Goal: Task Accomplishment & Management: Complete application form

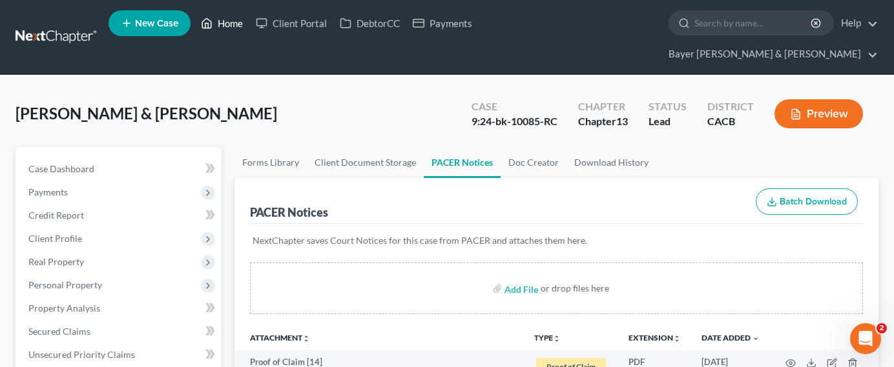
click at [221, 21] on link "Home" at bounding box center [221, 23] width 55 height 23
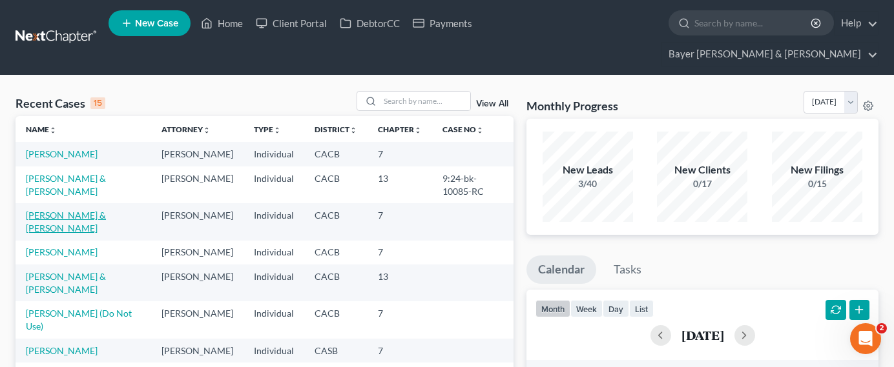
click at [106, 210] on link "[PERSON_NAME] & [PERSON_NAME]" at bounding box center [66, 222] width 80 height 24
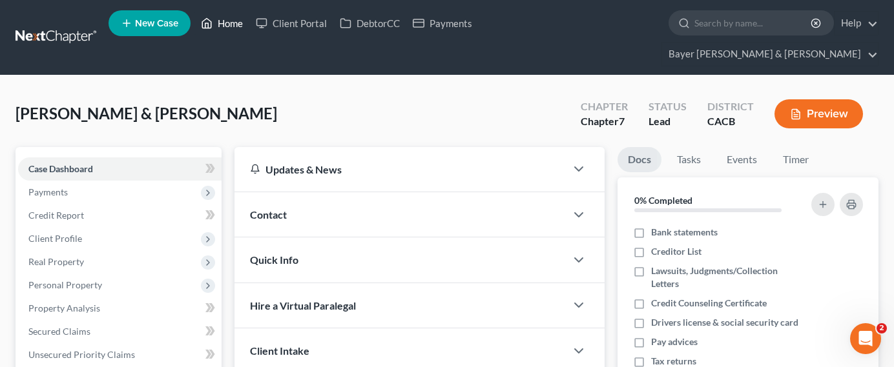
click at [234, 26] on link "Home" at bounding box center [221, 23] width 55 height 23
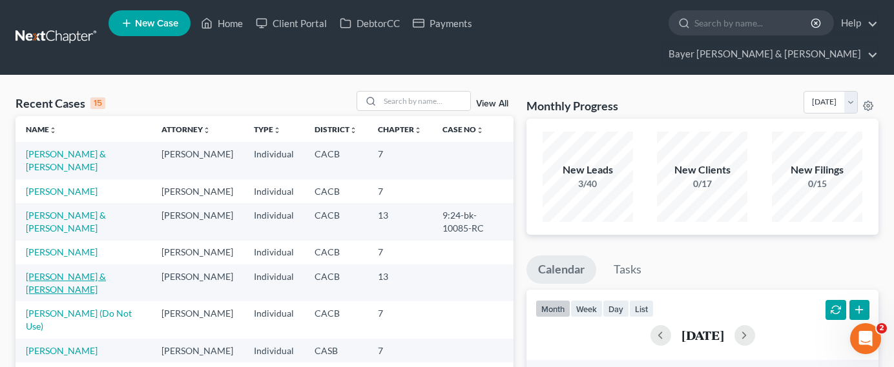
click at [94, 271] on link "[PERSON_NAME] & [PERSON_NAME]" at bounding box center [66, 283] width 80 height 24
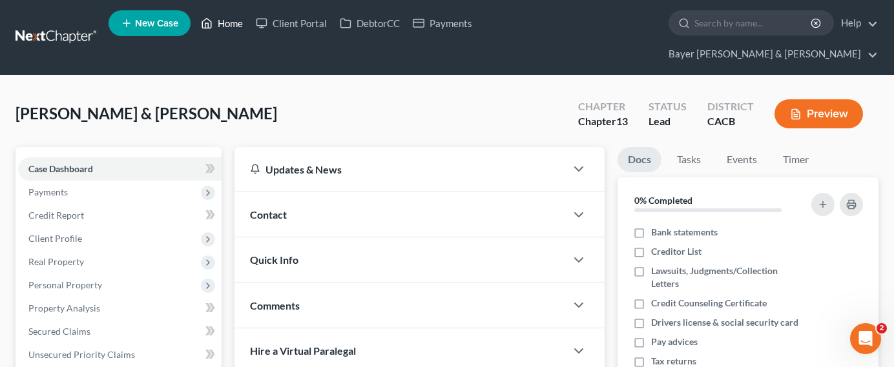
click at [225, 23] on link "Home" at bounding box center [221, 23] width 55 height 23
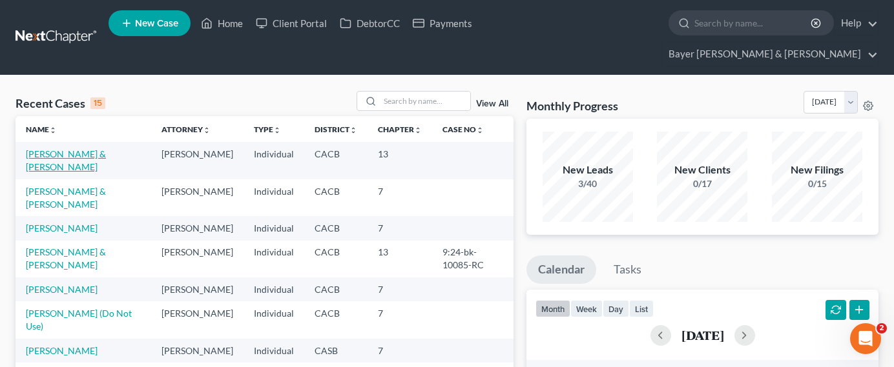
click at [103, 149] on link "[PERSON_NAME] & [PERSON_NAME]" at bounding box center [66, 161] width 80 height 24
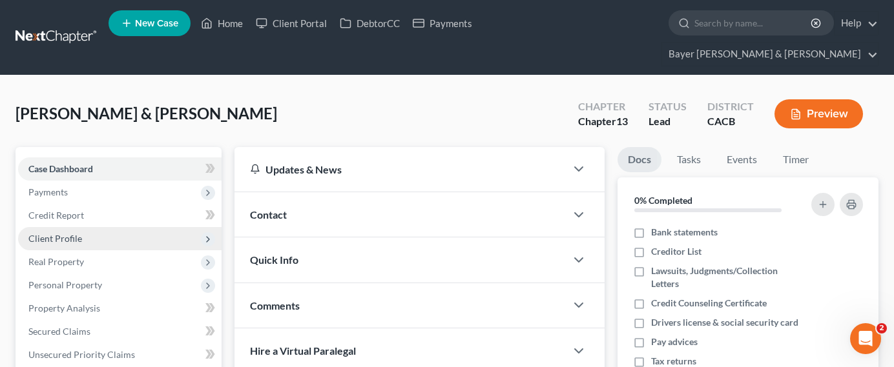
click at [81, 227] on span "Client Profile" at bounding box center [119, 238] width 203 height 23
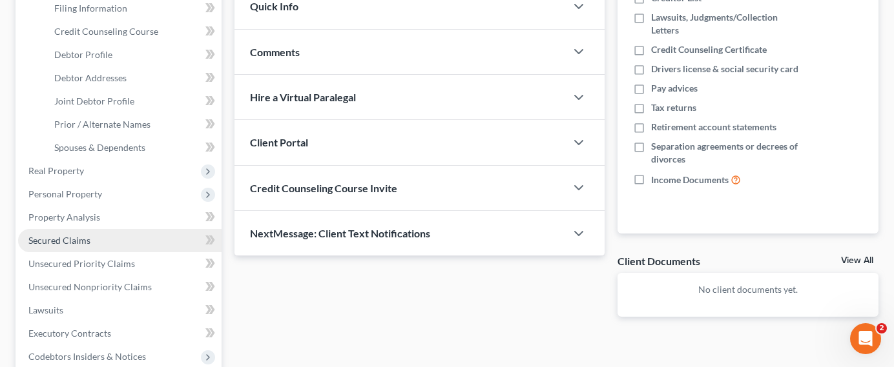
scroll to position [258, 0]
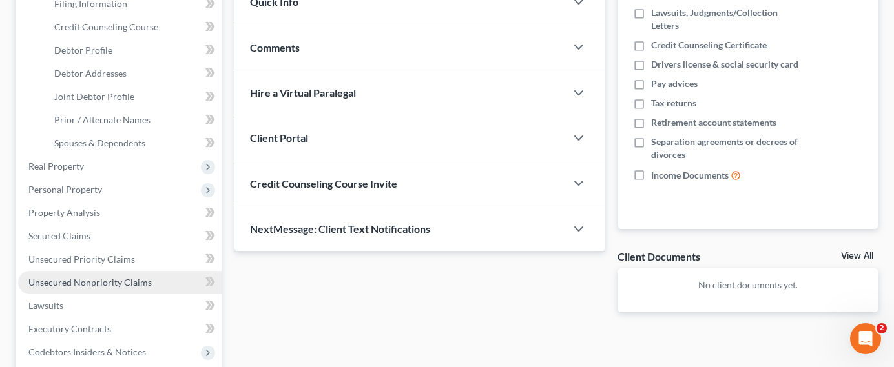
click at [121, 277] on span "Unsecured Nonpriority Claims" at bounding box center [89, 282] width 123 height 11
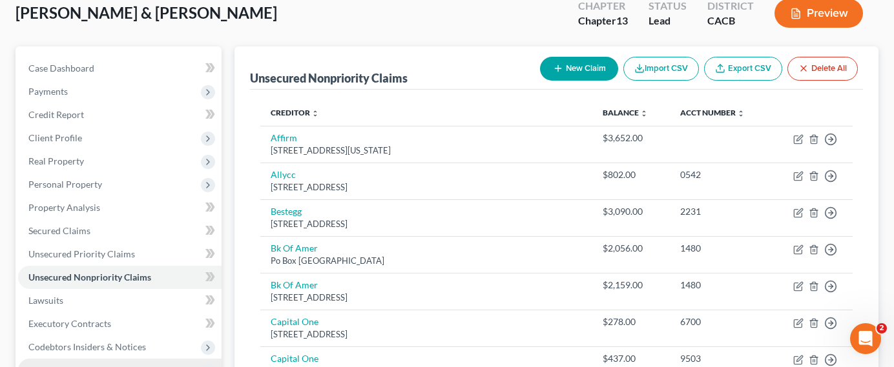
scroll to position [65, 0]
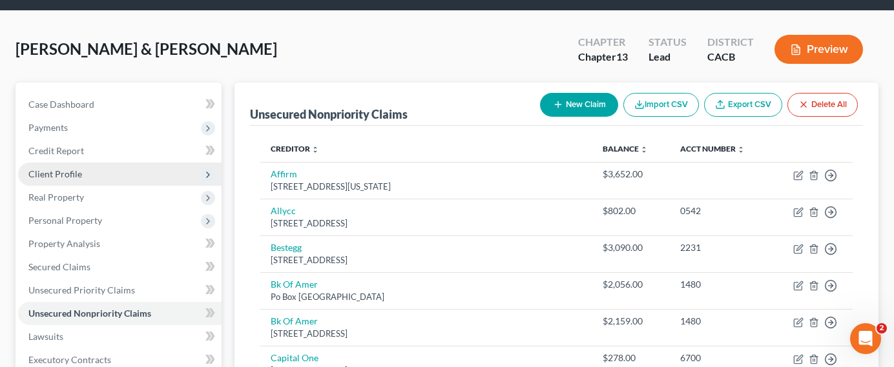
click at [119, 163] on span "Client Profile" at bounding box center [119, 174] width 203 height 23
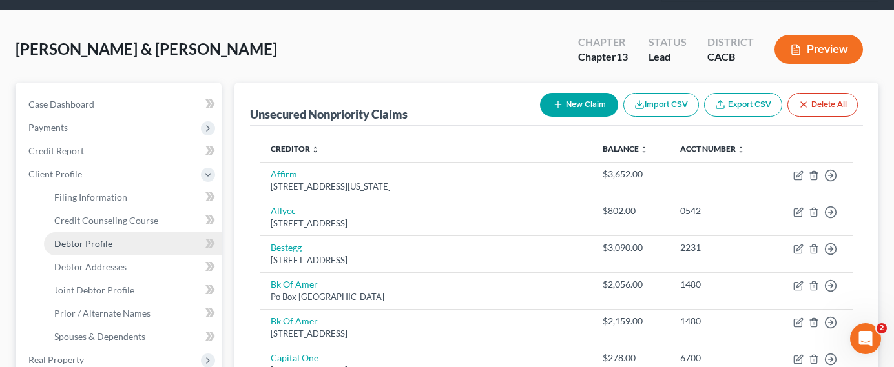
click at [130, 232] on link "Debtor Profile" at bounding box center [133, 243] width 178 height 23
select select "1"
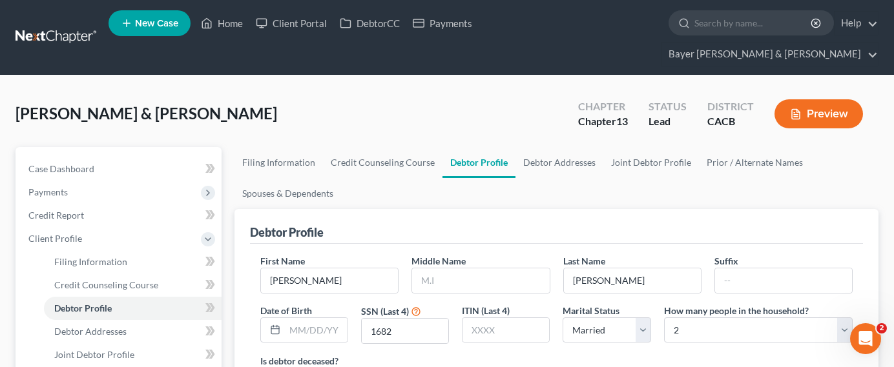
scroll to position [65, 0]
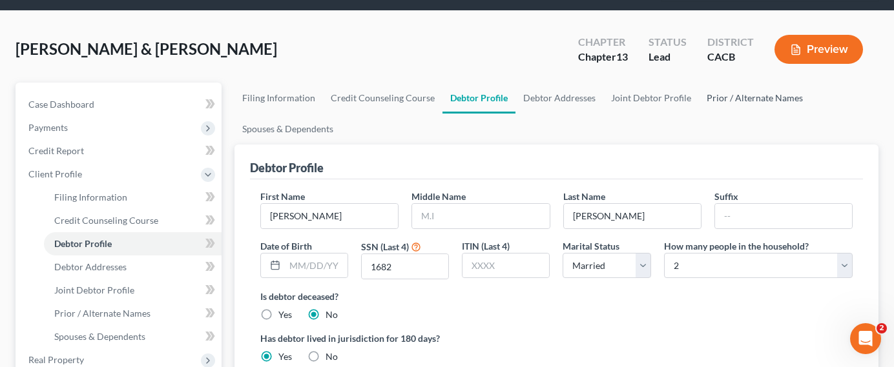
click at [734, 83] on link "Prior / Alternate Names" at bounding box center [755, 98] width 112 height 31
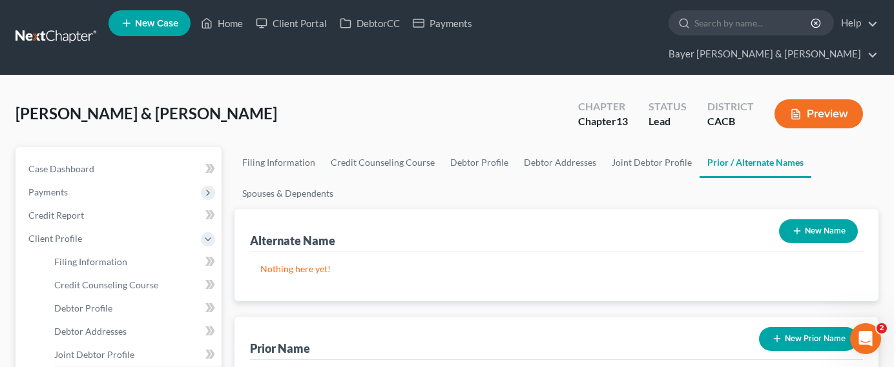
drag, startPoint x: 813, startPoint y: 209, endPoint x: 742, endPoint y: 206, distance: 71.1
click at [813, 220] on button "New Name" at bounding box center [818, 232] width 79 height 24
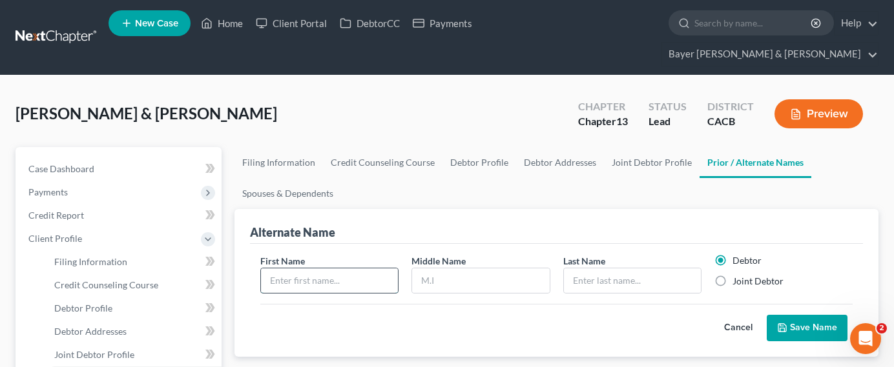
click at [327, 269] on input "text" at bounding box center [329, 281] width 137 height 25
type input "[PERSON_NAME]"
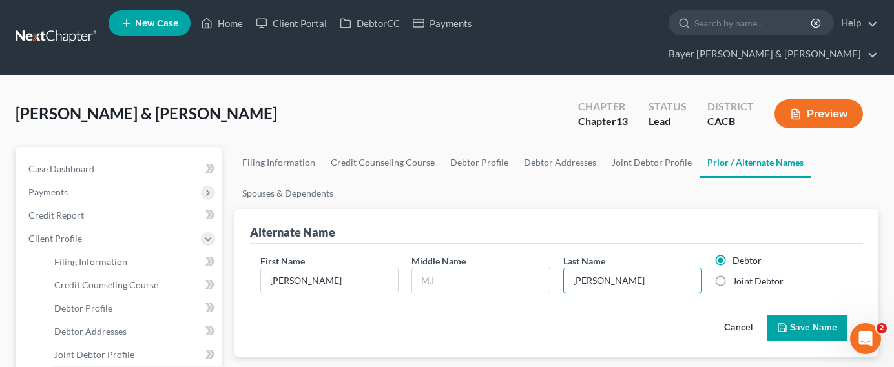
type input "[PERSON_NAME]"
click at [794, 315] on button "Save Name" at bounding box center [806, 328] width 81 height 27
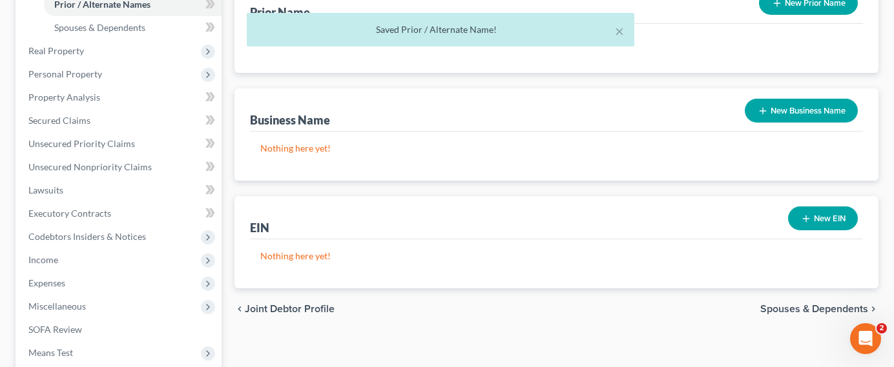
scroll to position [517, 0]
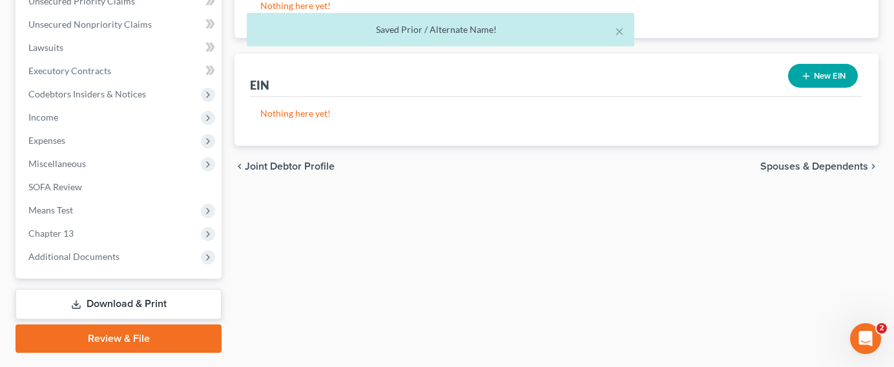
click at [154, 289] on link "Download & Print" at bounding box center [118, 304] width 206 height 30
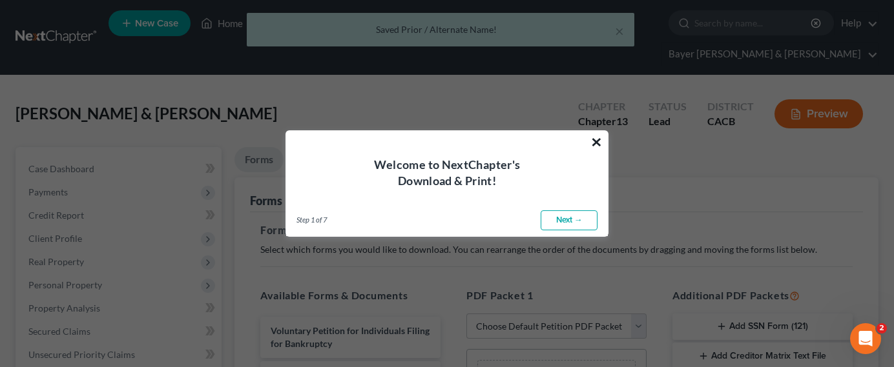
click at [599, 141] on button "×" at bounding box center [596, 142] width 12 height 21
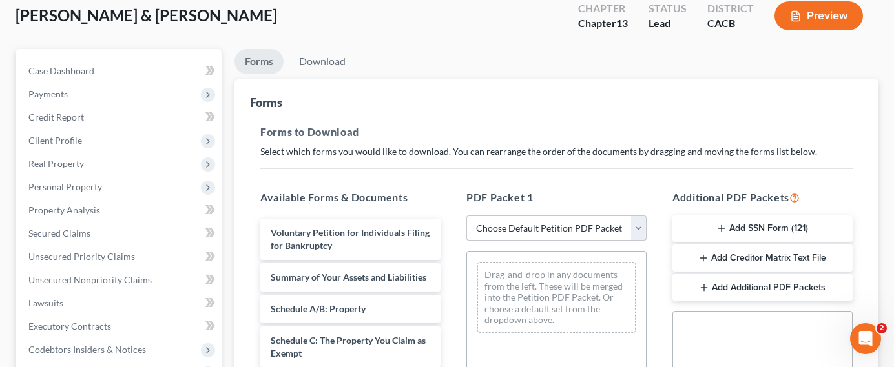
scroll to position [129, 0]
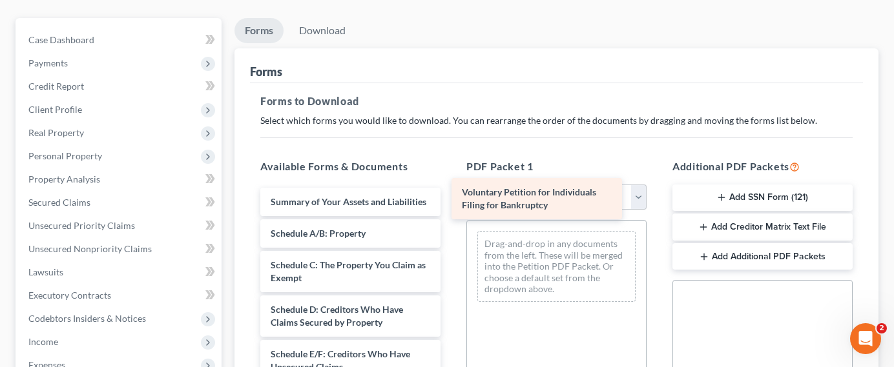
drag, startPoint x: 395, startPoint y: 185, endPoint x: 611, endPoint y: 199, distance: 216.1
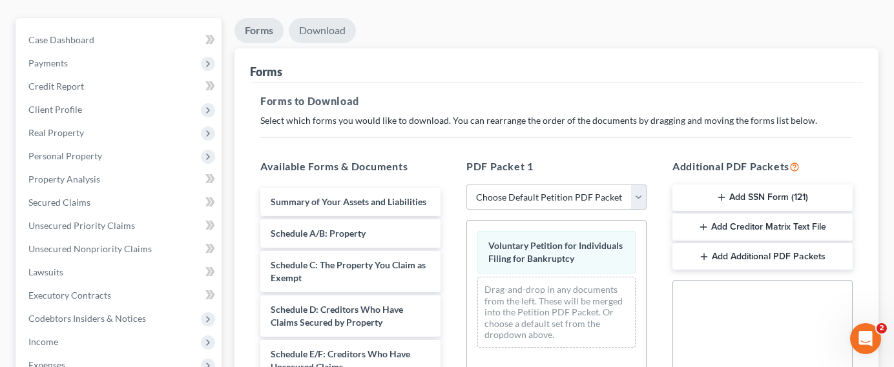
click at [305, 18] on link "Download" at bounding box center [322, 30] width 67 height 25
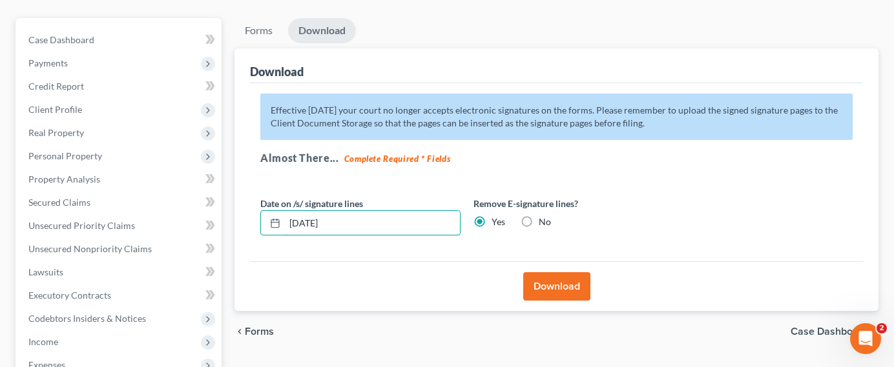
drag, startPoint x: 324, startPoint y: 197, endPoint x: 14, endPoint y: 180, distance: 311.1
click at [14, 180] on div "Petition Navigation Case Dashboard Payments Invoices Payments Payments Credit R…" at bounding box center [447, 298] width 876 height 560
click at [571, 272] on button "Download" at bounding box center [556, 286] width 67 height 28
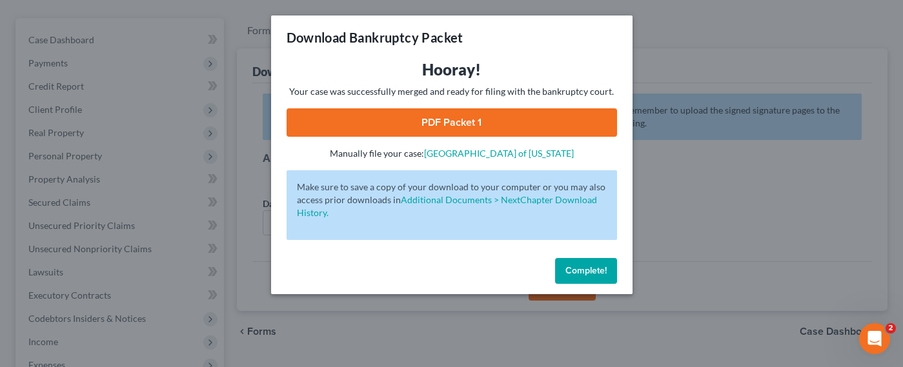
click at [464, 127] on link "PDF Packet 1" at bounding box center [452, 122] width 331 height 28
drag, startPoint x: 581, startPoint y: 276, endPoint x: 578, endPoint y: 269, distance: 7.8
click at [581, 272] on span "Complete!" at bounding box center [586, 270] width 41 height 11
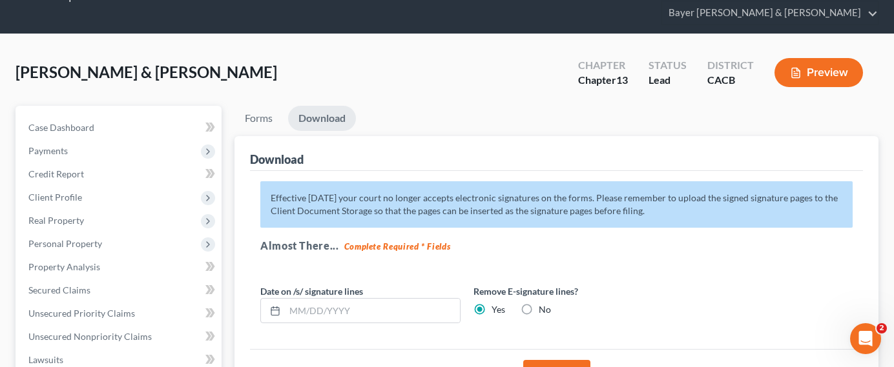
scroll to position [258, 0]
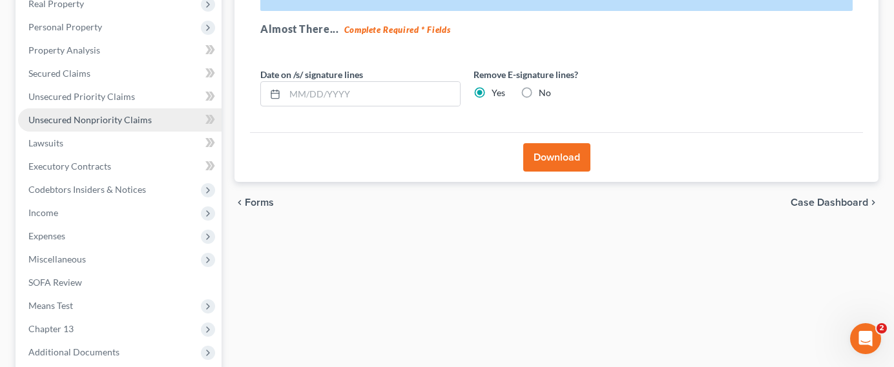
click at [122, 114] on span "Unsecured Nonpriority Claims" at bounding box center [89, 119] width 123 height 11
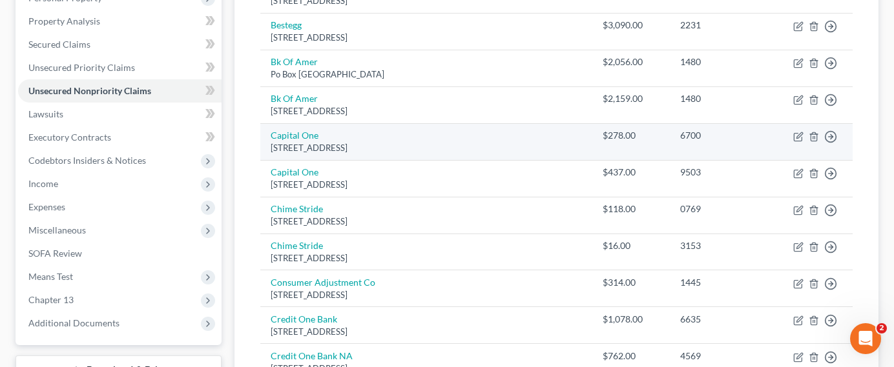
scroll to position [258, 0]
